Goal: Task Accomplishment & Management: Manage account settings

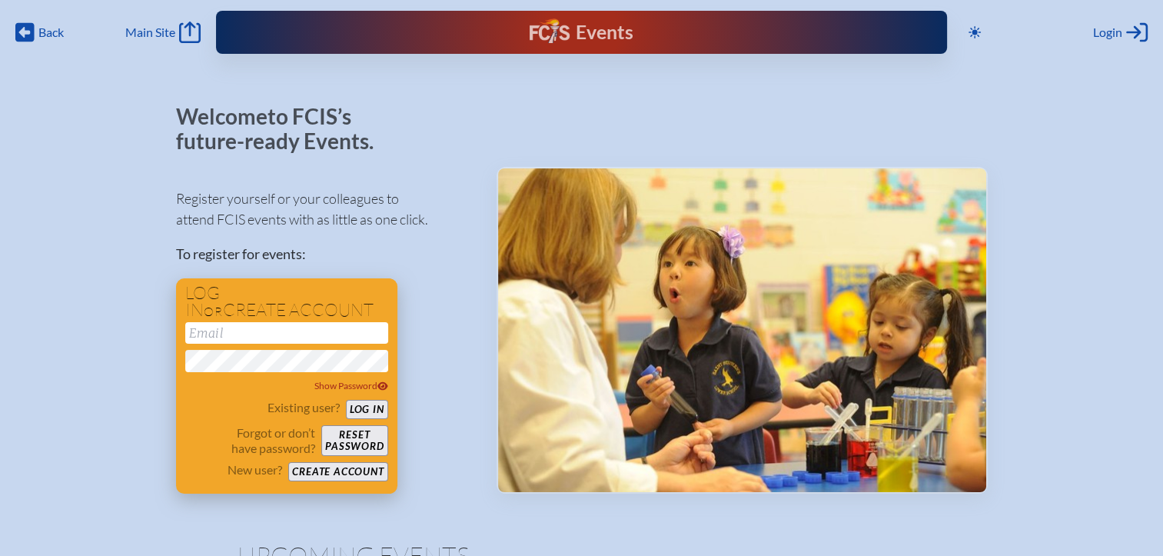
type input "[EMAIL_ADDRESS][DOMAIN_NAME]"
click at [370, 416] on button "Log in" at bounding box center [367, 409] width 42 height 19
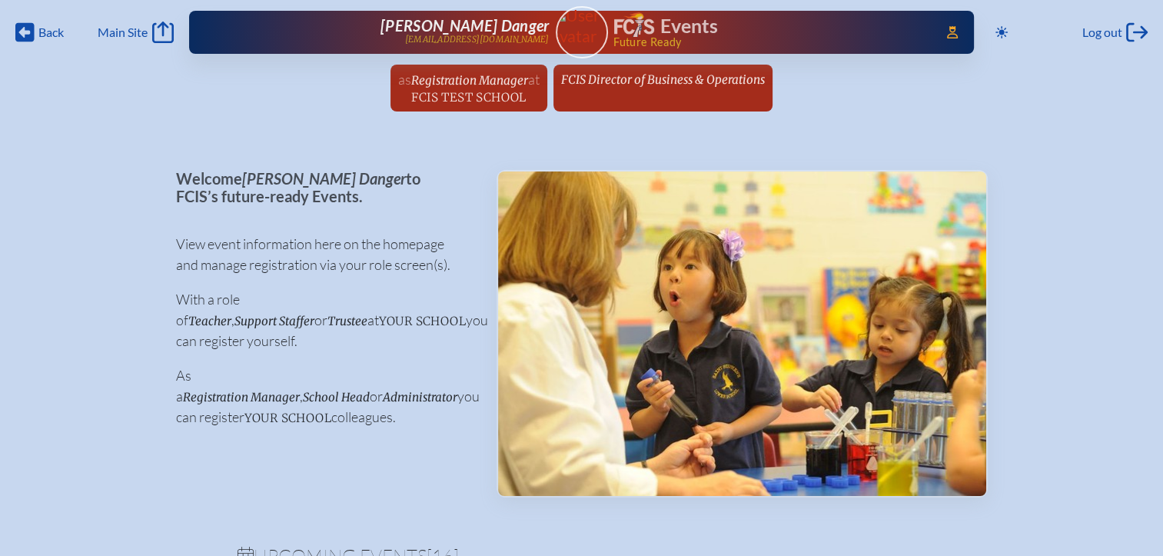
drag, startPoint x: 673, startPoint y: 83, endPoint x: 716, endPoint y: 90, distance: 43.6
click at [673, 83] on span "FCIS Director of Business & Operations" at bounding box center [663, 79] width 204 height 15
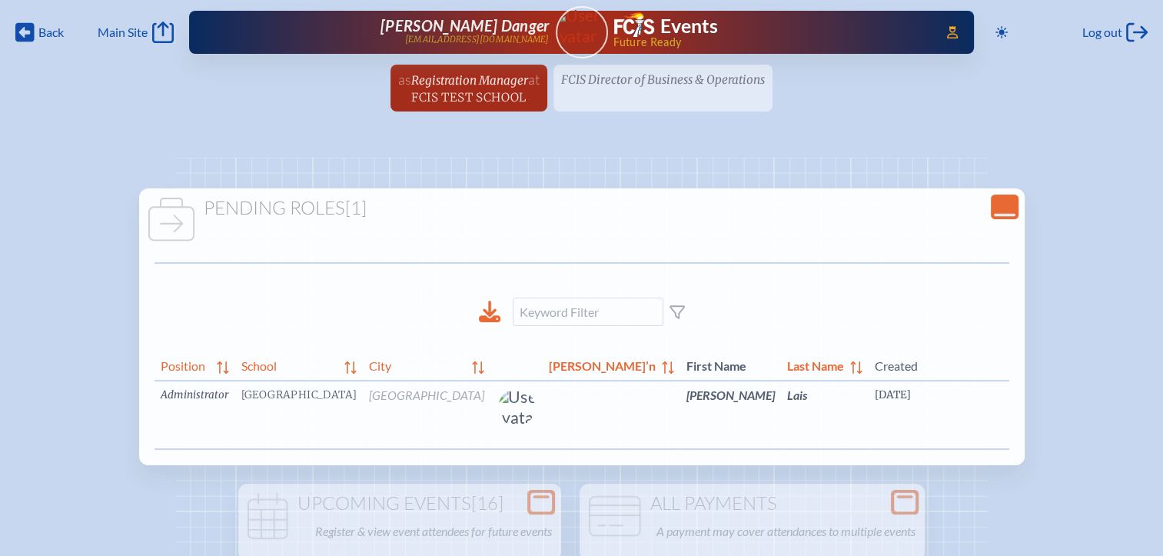
click at [1161, 419] on link "edit Person’s Details" at bounding box center [1186, 418] width 51 height 48
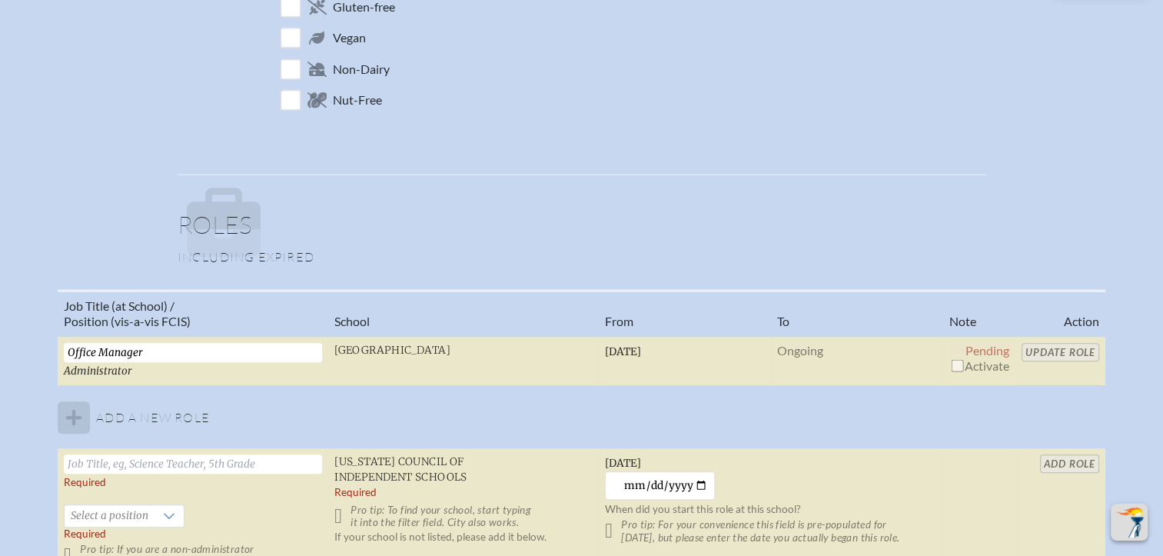
scroll to position [1076, 0]
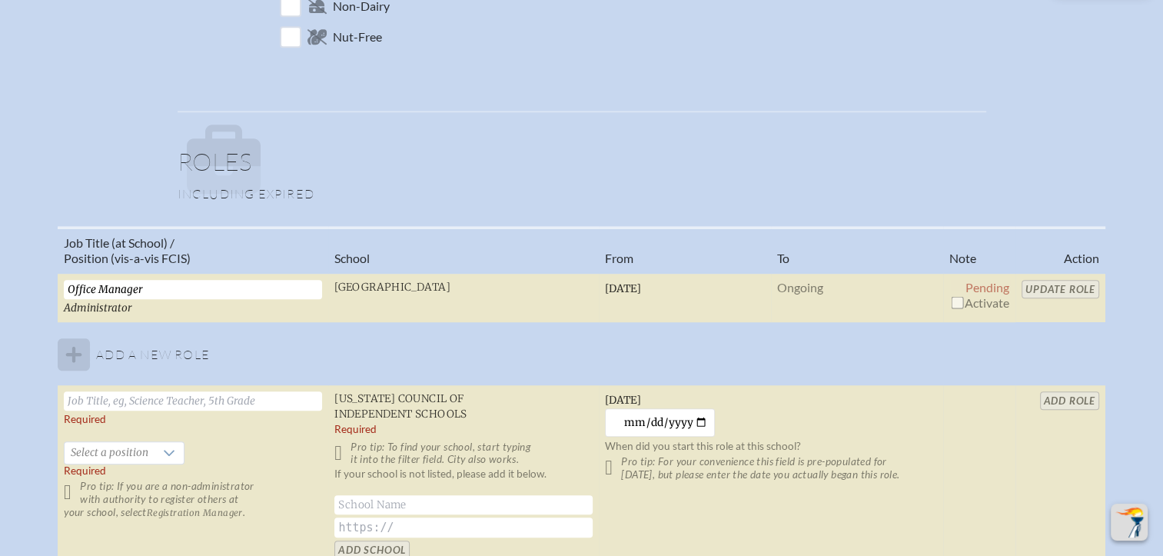
click at [955, 299] on input "checkbox" at bounding box center [957, 302] width 12 height 12
checkbox input "true"
drag, startPoint x: 1047, startPoint y: 287, endPoint x: 1031, endPoint y: 307, distance: 25.2
click at [1047, 288] on input "Update Role" at bounding box center [1060, 289] width 78 height 19
